Goal: Task Accomplishment & Management: Complete application form

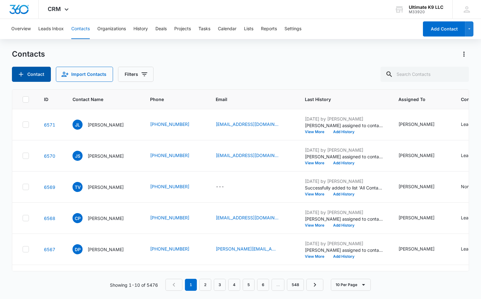
click at [21, 74] on icon "Add Contact" at bounding box center [21, 74] width 8 height 8
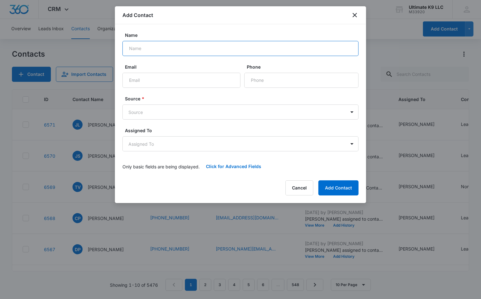
click at [151, 48] on input "Name" at bounding box center [241, 48] width 236 height 15
type input "Frances Mckinnon"
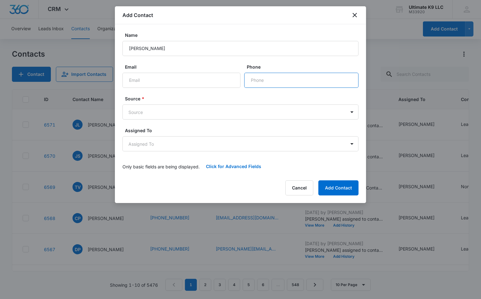
click at [272, 76] on input "Phone" at bounding box center [302, 80] width 114 height 15
type input "(202) 579-3533"
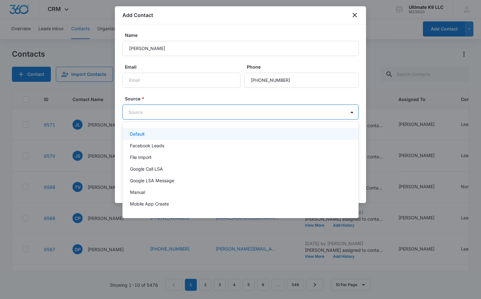
click at [300, 113] on body "CRM Apps Reputation Websites Forms CRM Email Social Shop Payments POS Content A…" at bounding box center [240, 149] width 481 height 299
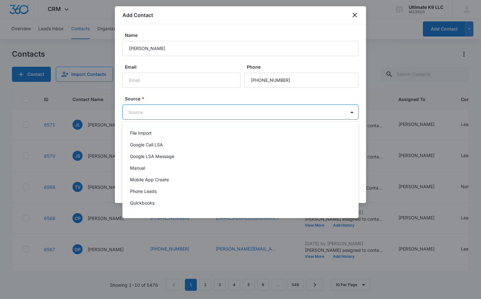
scroll to position [28, 0]
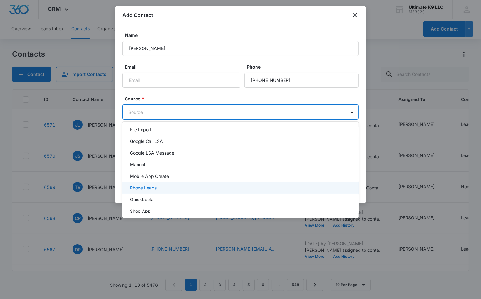
click at [342, 186] on div "Phone Leads" at bounding box center [240, 187] width 220 height 7
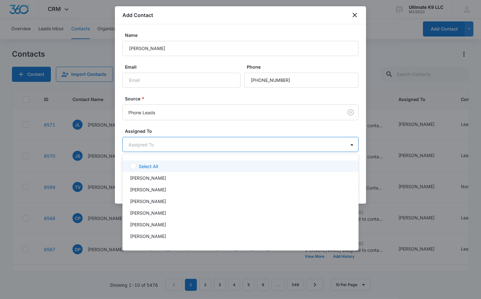
click at [324, 145] on body "CRM Apps Reputation Websites Forms CRM Email Social Shop Payments POS Content A…" at bounding box center [240, 149] width 481 height 299
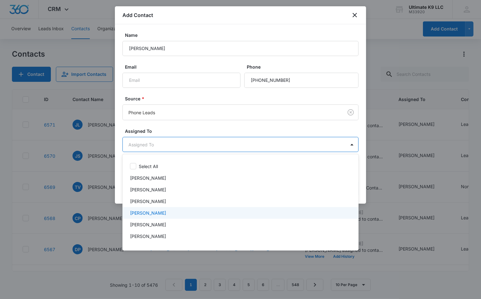
click at [316, 211] on div "[PERSON_NAME]" at bounding box center [240, 212] width 220 height 7
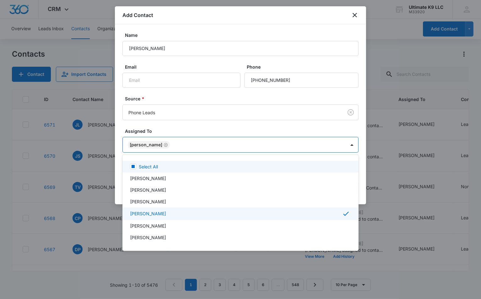
click at [325, 129] on div at bounding box center [240, 149] width 481 height 299
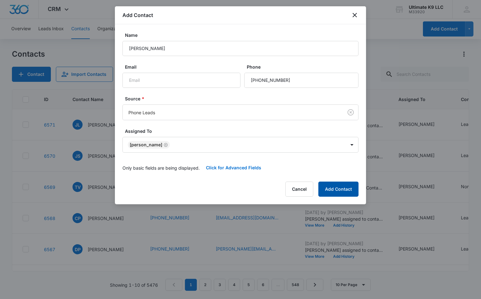
click at [340, 188] on button "Add Contact" at bounding box center [339, 188] width 40 height 15
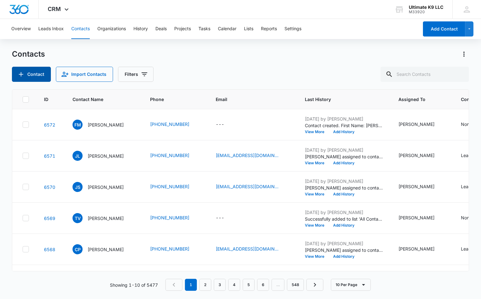
click at [20, 75] on icon "Add Contact" at bounding box center [21, 74] width 8 height 8
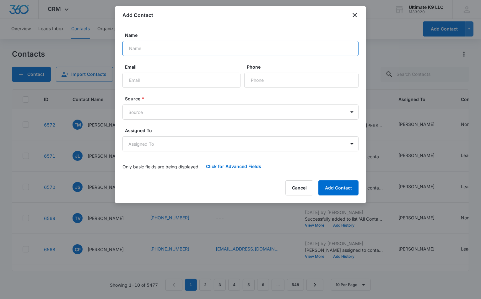
click at [143, 52] on input "Name" at bounding box center [241, 48] width 236 height 15
click at [142, 49] on input "Sanday" at bounding box center [241, 48] width 236 height 15
type input "Sandy"
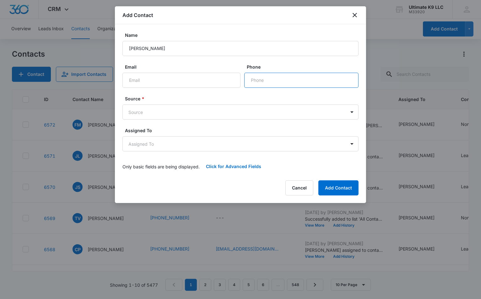
click at [263, 81] on input "Phone" at bounding box center [302, 80] width 114 height 15
type input "(410) 353-1972"
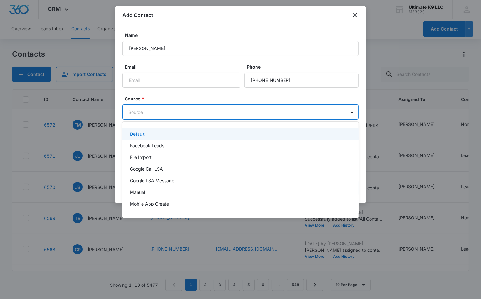
click at [268, 114] on body "CRM Apps Reputation Websites Forms CRM Email Social Shop Payments POS Content A…" at bounding box center [240, 149] width 481 height 299
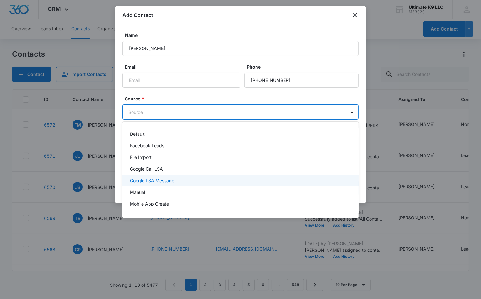
scroll to position [13, 0]
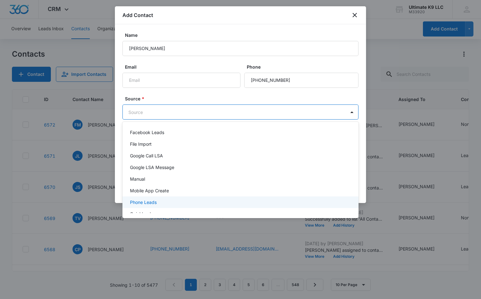
click at [343, 199] on div "Phone Leads" at bounding box center [240, 202] width 220 height 7
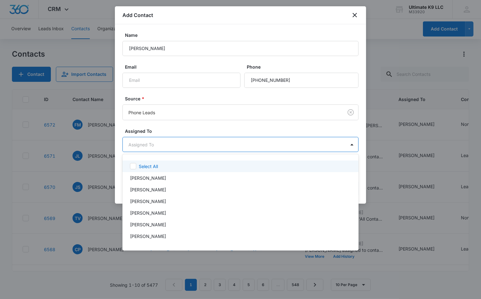
click at [344, 145] on body "CRM Apps Reputation Websites Forms CRM Email Social Shop Payments POS Content A…" at bounding box center [240, 149] width 481 height 299
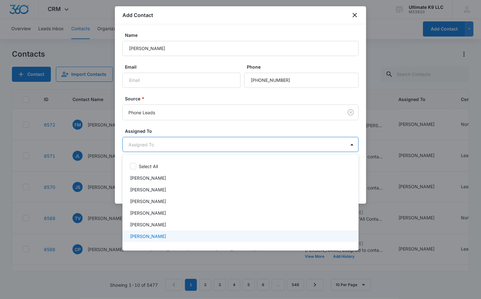
click at [328, 232] on div "Sarah Jennings" at bounding box center [241, 236] width 236 height 12
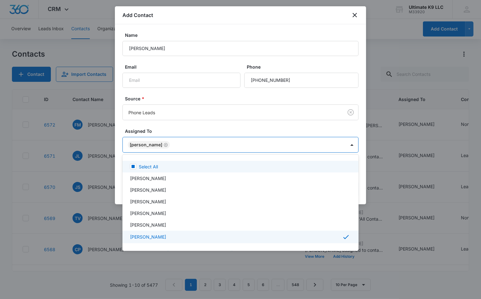
click at [318, 129] on div at bounding box center [240, 149] width 481 height 299
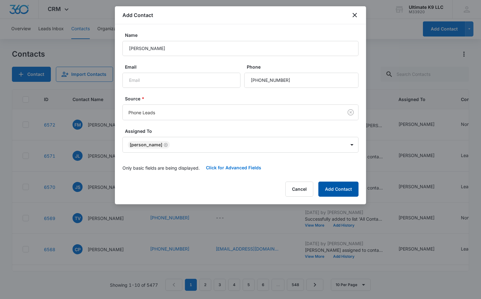
click at [337, 191] on button "Add Contact" at bounding box center [339, 188] width 40 height 15
